Goal: Information Seeking & Learning: Learn about a topic

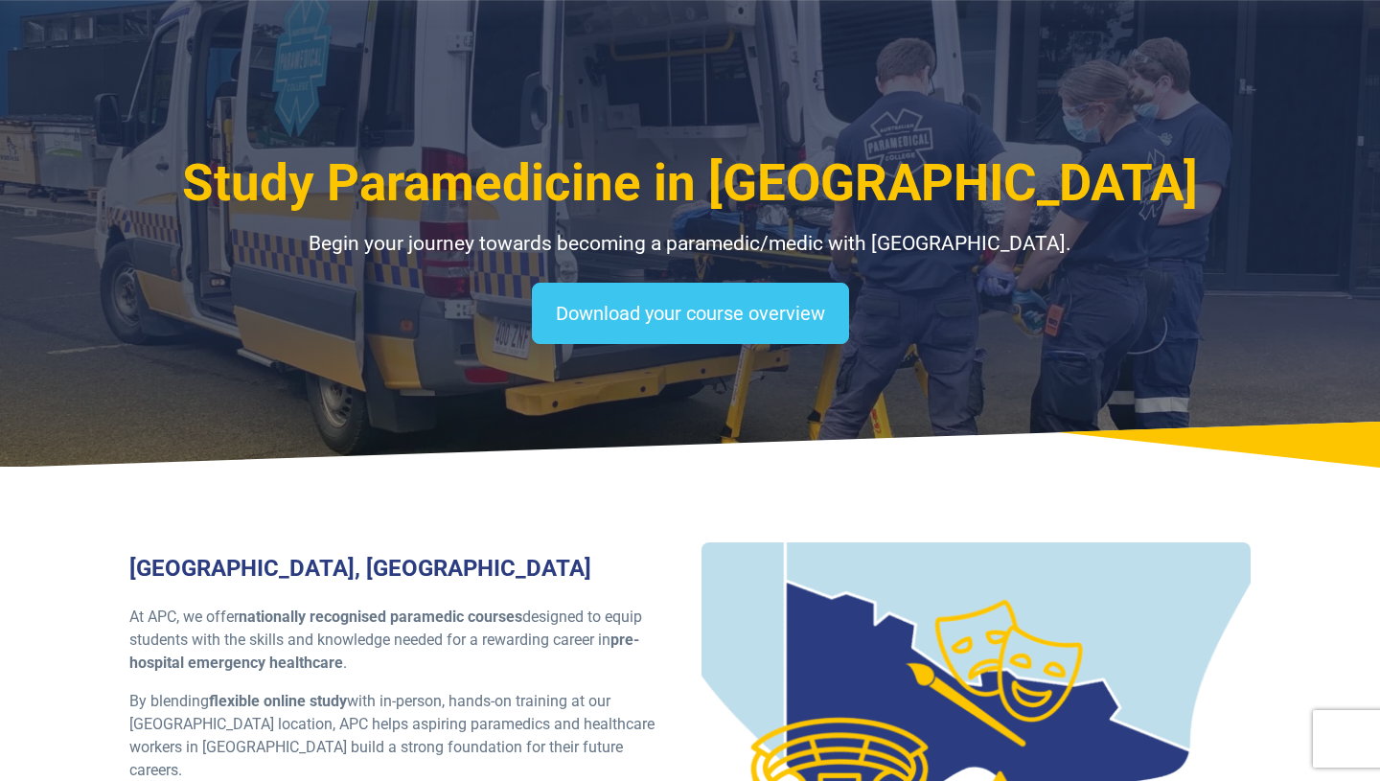
select select "**********"
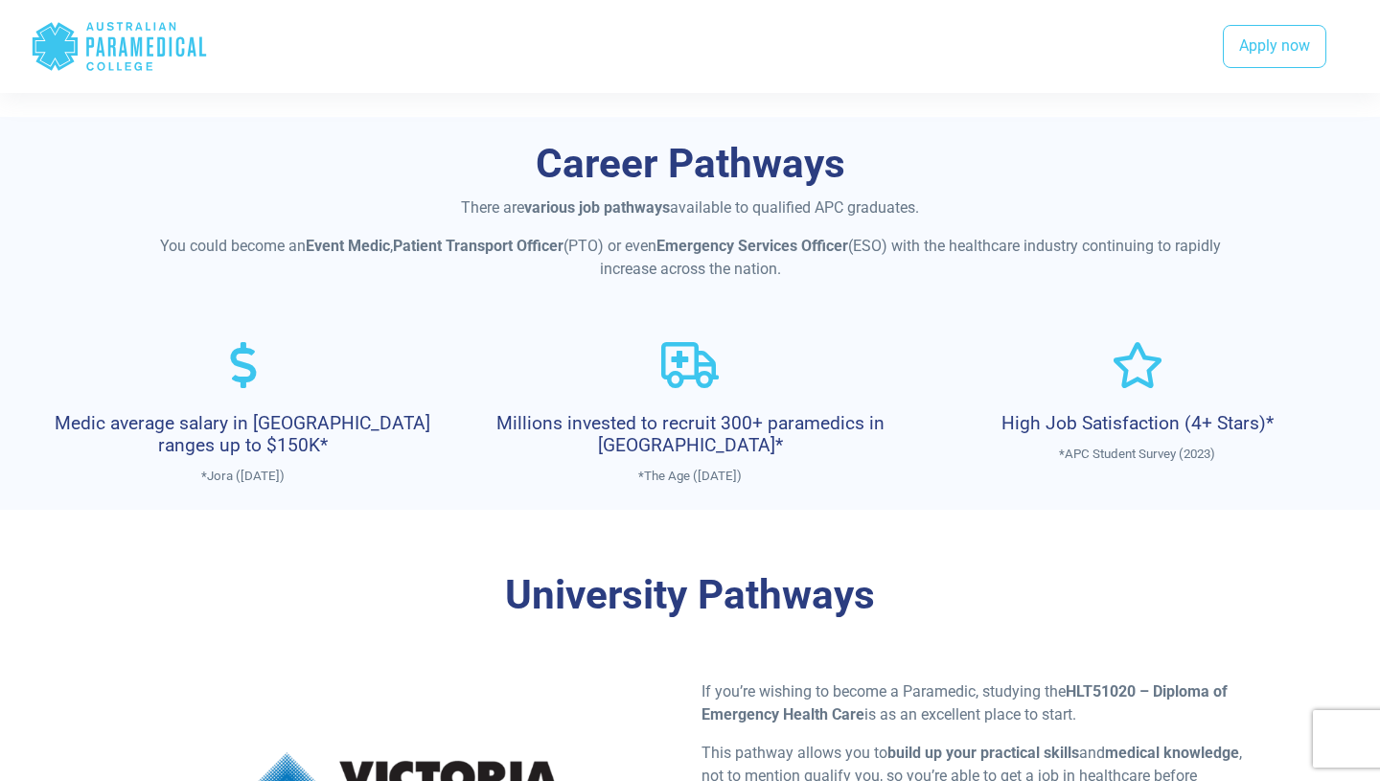
scroll to position [843, 0]
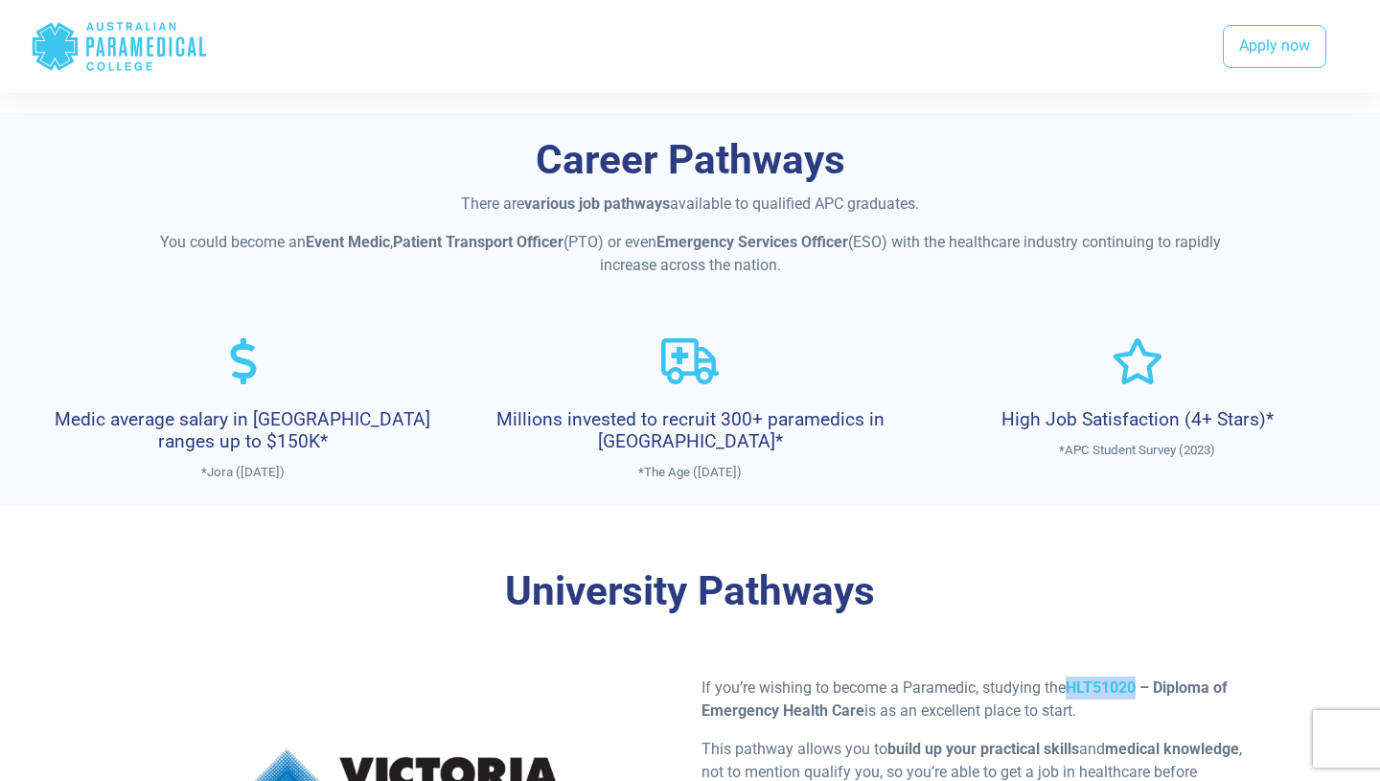
drag, startPoint x: 1075, startPoint y: 683, endPoint x: 1138, endPoint y: 686, distance: 63.3
click at [1138, 686] on strong "HLT51020 – Diploma of Emergency Health Care" at bounding box center [965, 699] width 526 height 41
copy strong "HLT51020"
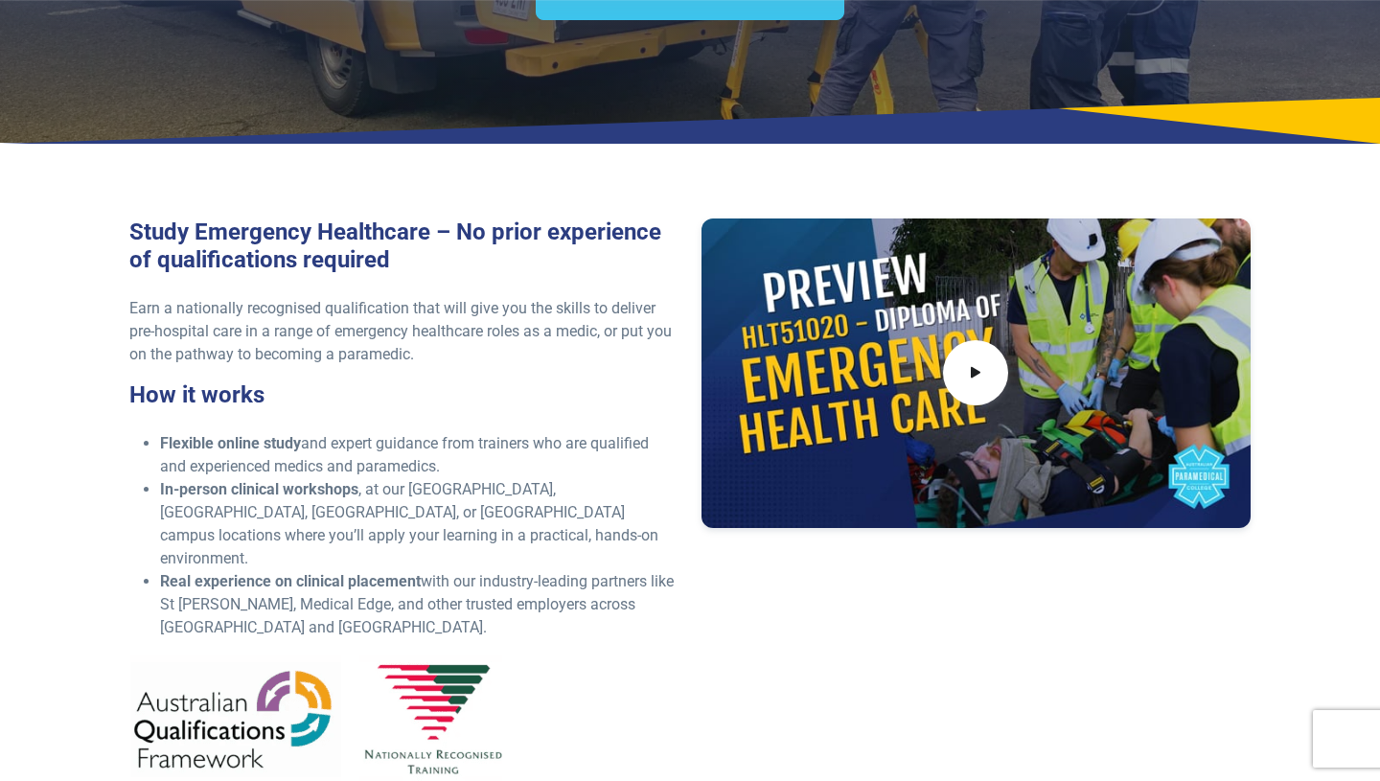
scroll to position [306, 0]
